Goal: Task Accomplishment & Management: Manage account settings

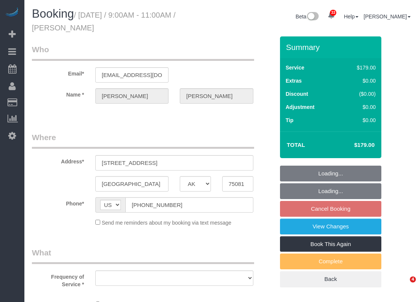
select select "[GEOGRAPHIC_DATA]"
select select "string:fspay-a85618d3-7ff7-402e-a838-d70c340bba98"
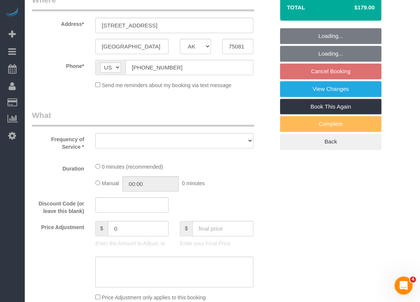
select select "3"
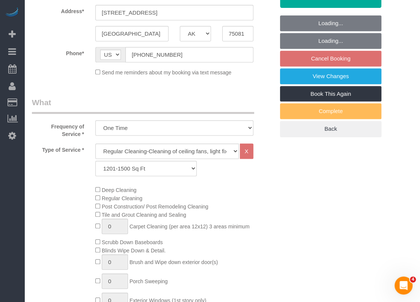
select select "object:3842"
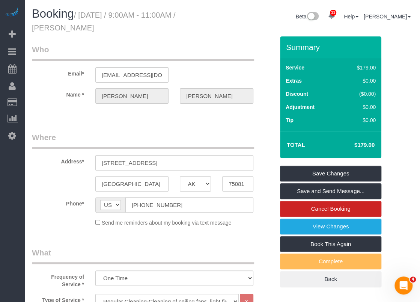
scroll to position [38, 0]
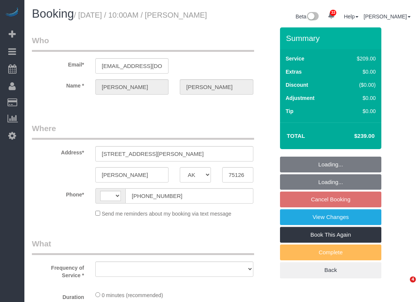
select select "[GEOGRAPHIC_DATA]"
select select "string:fspay-743b2206-3fd6-40d8-9191-6651d32f232c"
select select "string:[GEOGRAPHIC_DATA]"
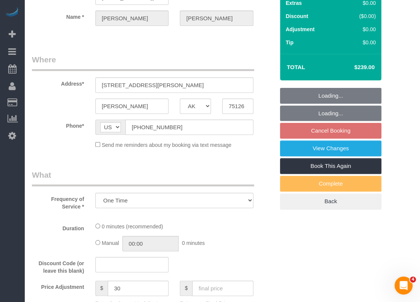
select select "object:1070"
select select "3"
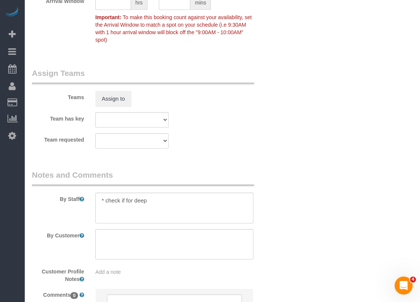
scroll to position [788, 0]
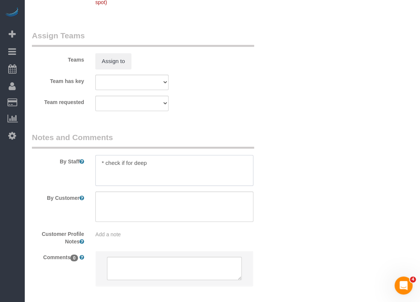
click at [183, 164] on textarea at bounding box center [174, 170] width 158 height 31
paste textarea "door code is 6825"
click at [105, 170] on textarea at bounding box center [174, 170] width 158 height 31
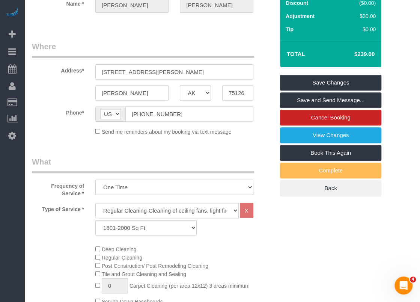
scroll to position [38, 0]
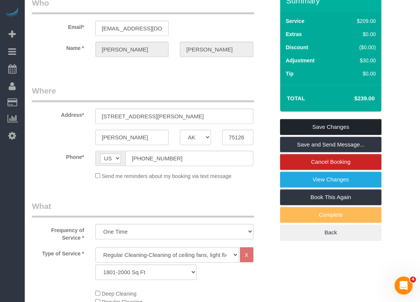
type textarea "* check if for deep * door code is 6825"
click at [308, 124] on link "Save Changes" at bounding box center [330, 127] width 101 height 16
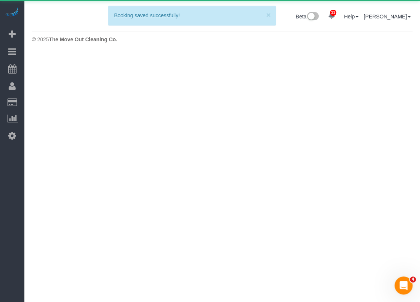
scroll to position [0, 0]
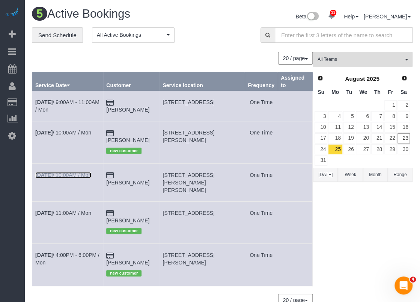
click at [69, 172] on link "[DATE] 10:00AM / Mon" at bounding box center [63, 175] width 56 height 6
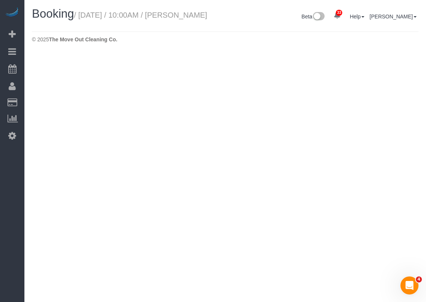
select select "[GEOGRAPHIC_DATA]"
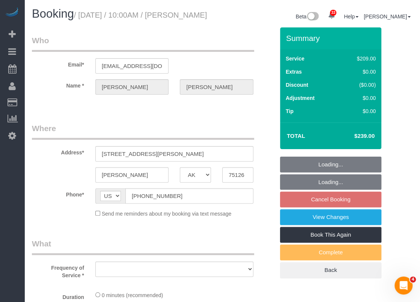
select select "string:fspay-743b2206-3fd6-40d8-9191-6651d32f232c"
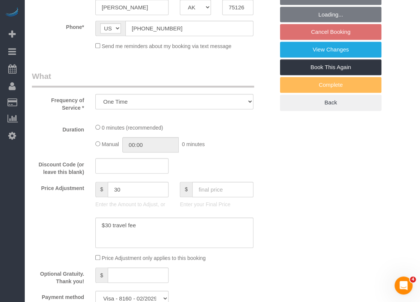
select select "object:1614"
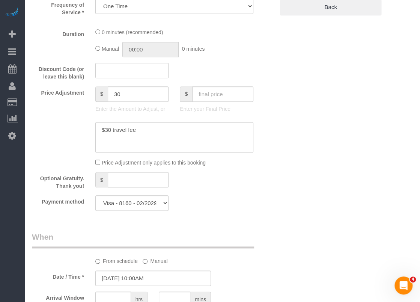
select select "3"
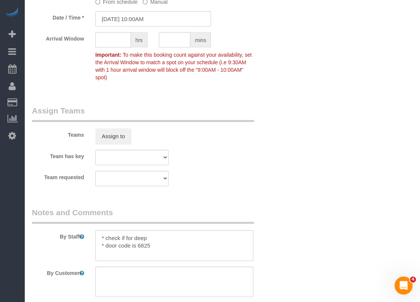
scroll to position [826, 0]
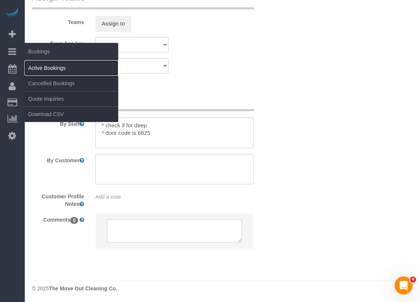
click at [36, 68] on link "Active Bookings" at bounding box center [71, 67] width 94 height 15
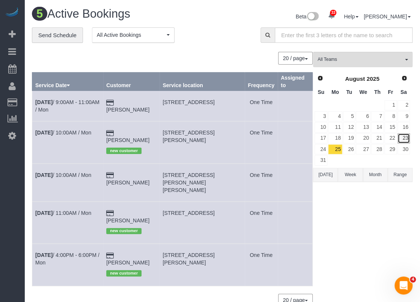
click at [402, 137] on link "23" at bounding box center [404, 138] width 12 height 10
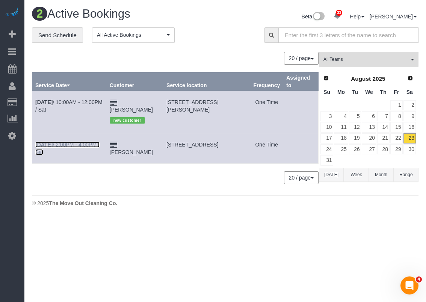
click at [79, 142] on link "[DATE] 2:00PM - 4:00PM / Sat" at bounding box center [67, 149] width 64 height 14
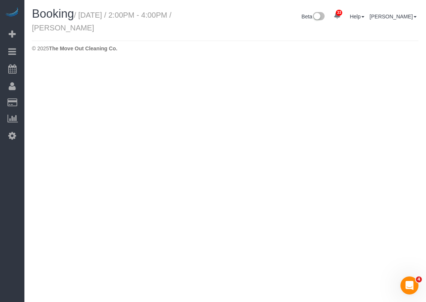
select select "[GEOGRAPHIC_DATA]"
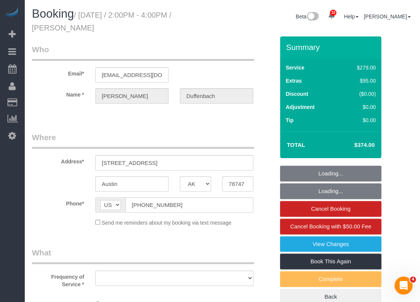
select select "string:fspay-4dfffcec-d931-4992-89cb-41256020bd54"
select select "spot51"
select select "object:2438"
select select "3"
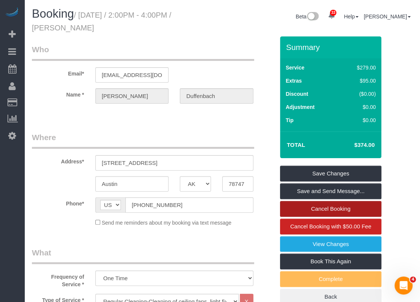
click at [297, 209] on link "Cancel Booking" at bounding box center [330, 209] width 101 height 16
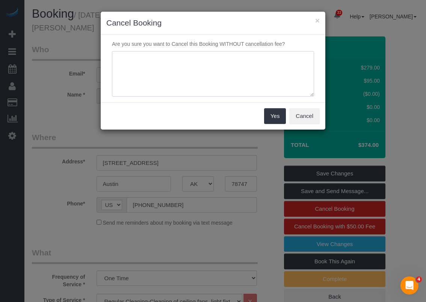
click at [194, 76] on textarea at bounding box center [213, 74] width 202 height 46
click at [236, 59] on textarea at bounding box center [213, 74] width 202 height 46
type textarea "crew cannot find the property"
click at [270, 113] on button "Yes" at bounding box center [275, 116] width 22 height 16
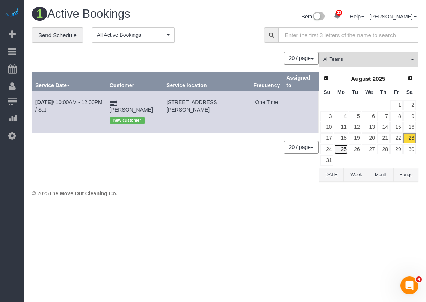
click at [339, 149] on link "25" at bounding box center [341, 149] width 14 height 10
